Goal: Task Accomplishment & Management: Manage account settings

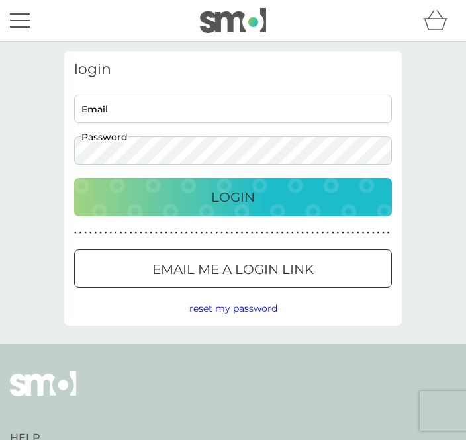
click at [135, 106] on input "Email" at bounding box center [233, 109] width 318 height 28
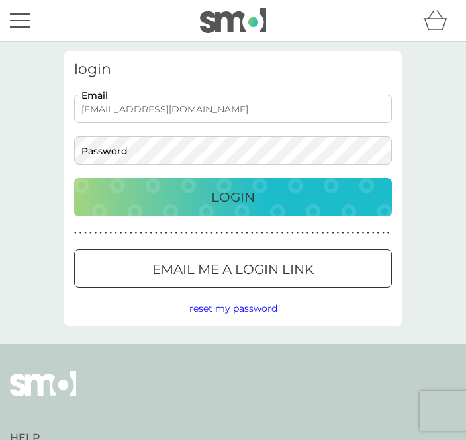
type input "[EMAIL_ADDRESS][DOMAIN_NAME]"
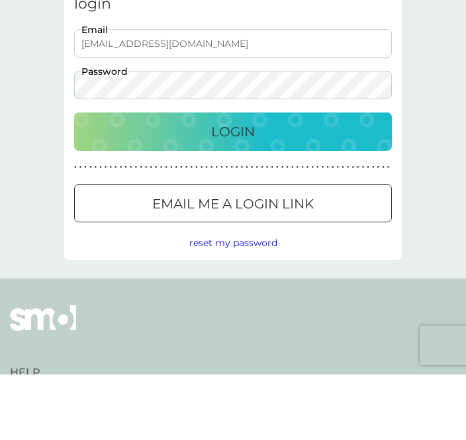
click at [252, 187] on p "Login" at bounding box center [233, 197] width 44 height 21
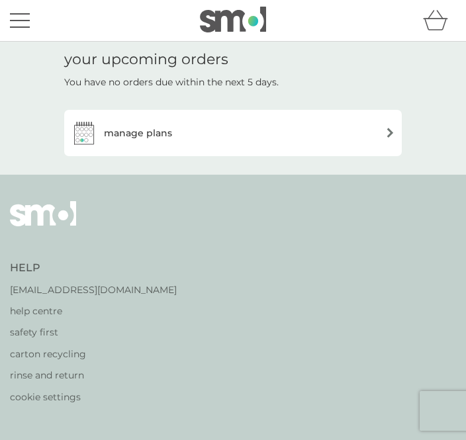
click at [158, 128] on h3 "manage plans" at bounding box center [138, 133] width 68 height 15
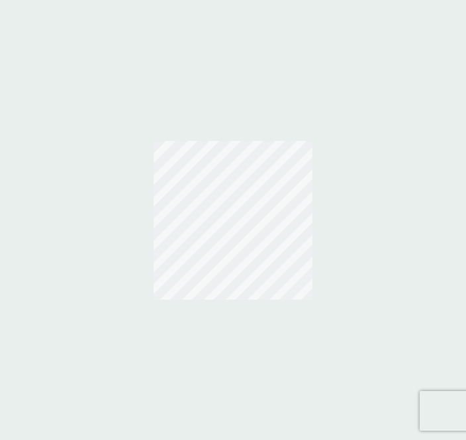
scroll to position [42, 0]
